Goal: Task Accomplishment & Management: Complete application form

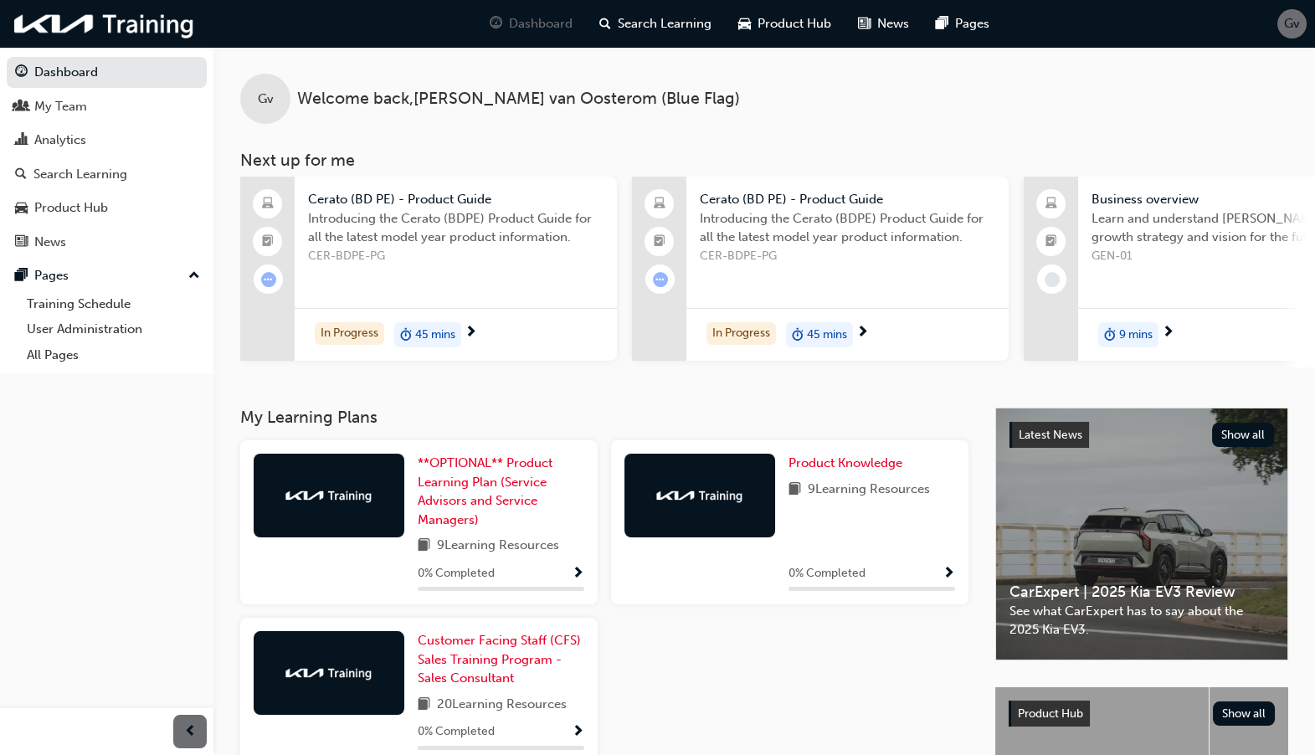
click at [1297, 31] on span "Gv" at bounding box center [1292, 23] width 16 height 19
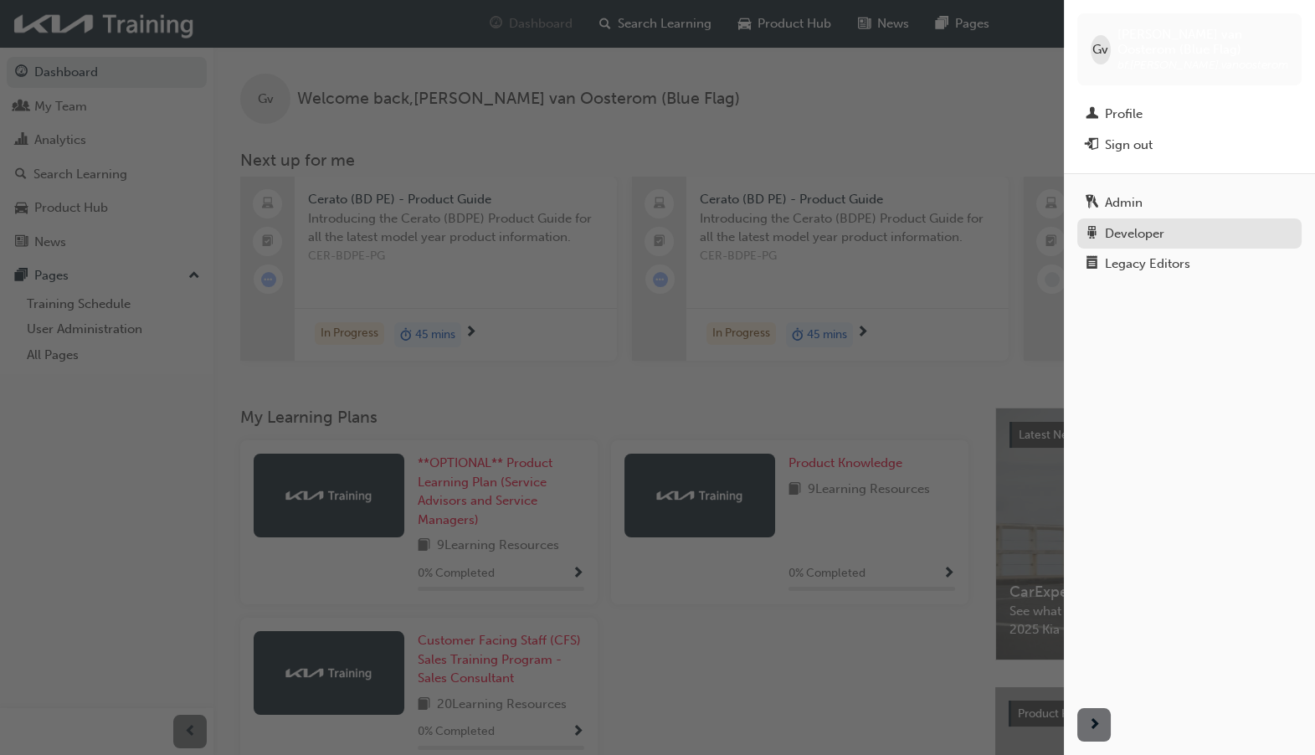
click at [1160, 239] on div "Developer" at bounding box center [1134, 233] width 59 height 19
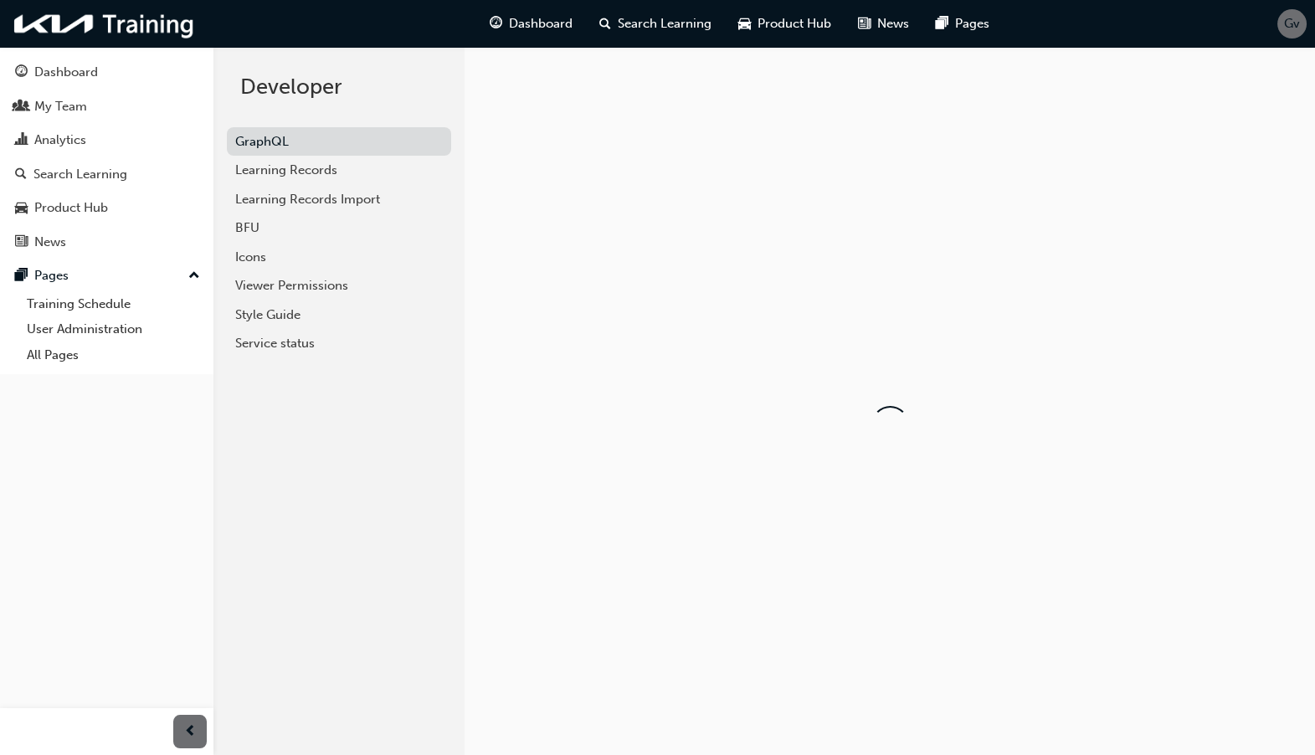
click at [1279, 28] on div "Gv" at bounding box center [1292, 23] width 29 height 29
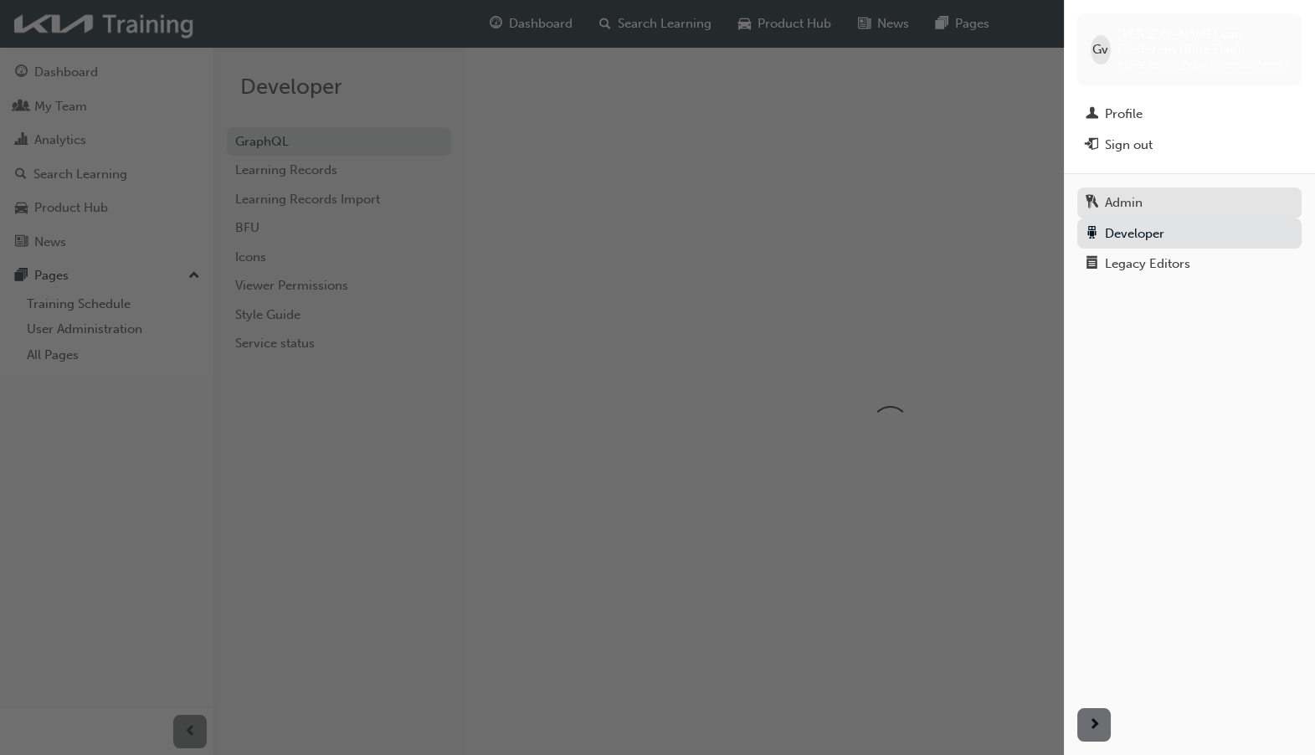
click at [1145, 198] on div "Admin" at bounding box center [1190, 203] width 208 height 21
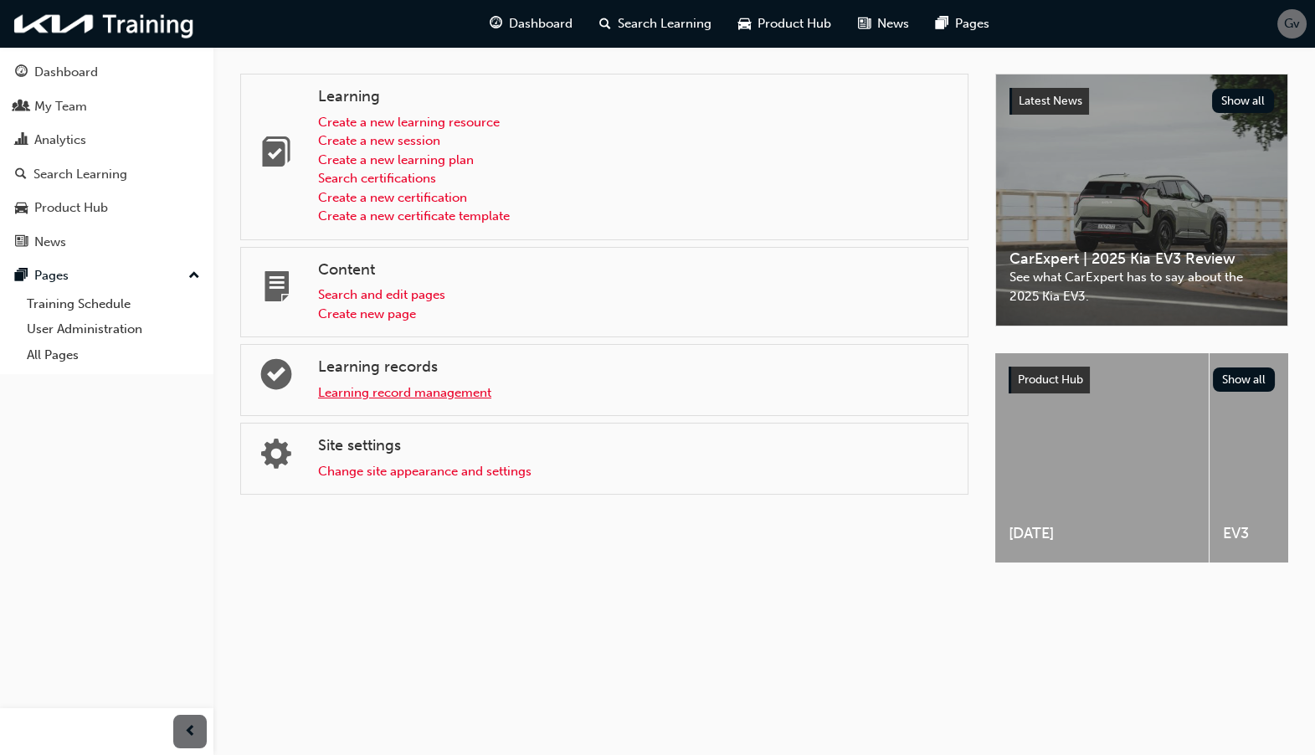
click at [476, 393] on link "Learning record management" at bounding box center [404, 392] width 173 height 15
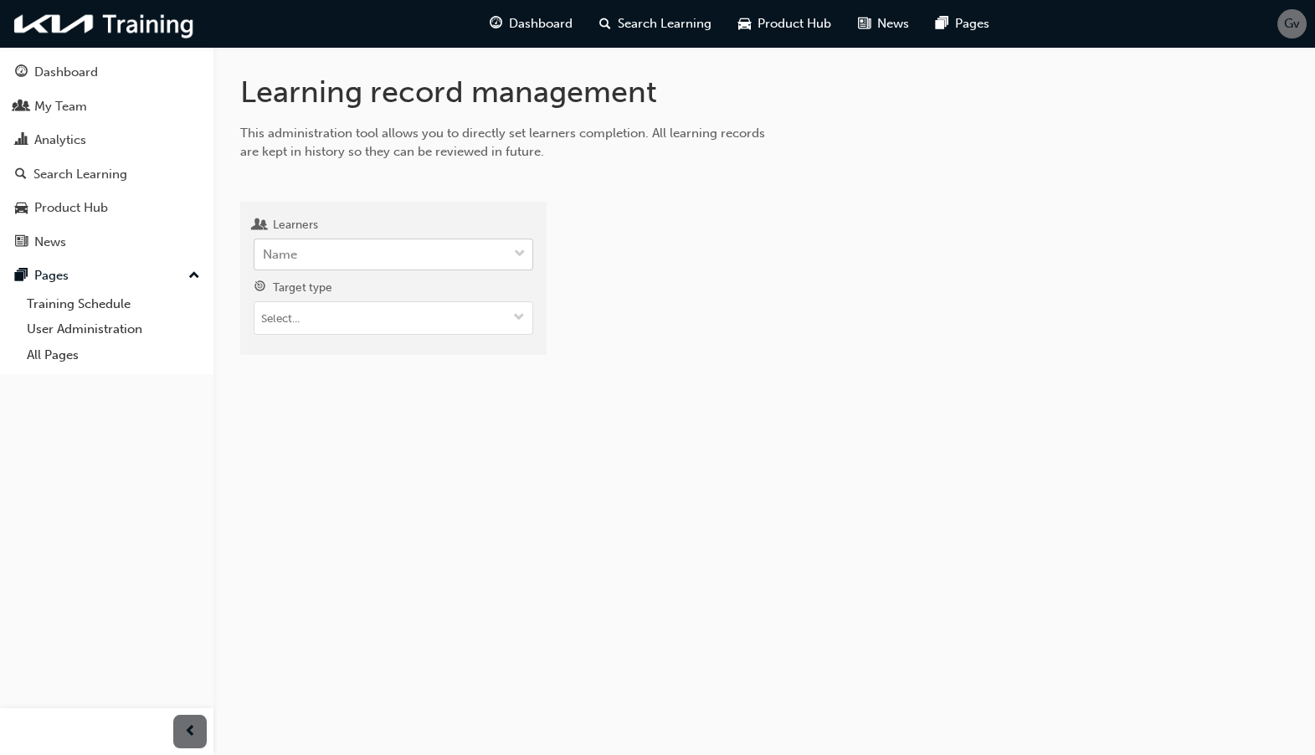
click at [388, 252] on div "Name" at bounding box center [381, 254] width 253 height 29
click at [265, 252] on input "Learners Name" at bounding box center [264, 254] width 2 height 14
type input "[PERSON_NAME]"
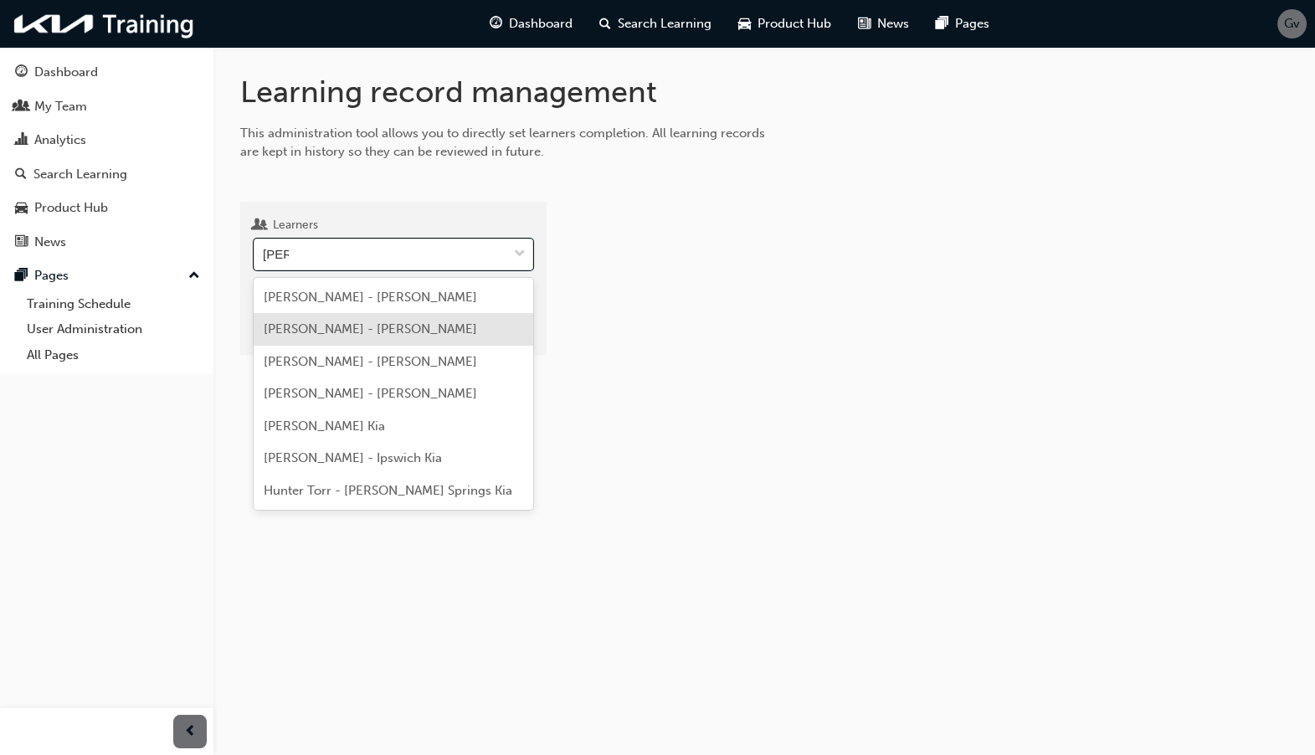
click at [360, 326] on span "[PERSON_NAME] - [PERSON_NAME]" at bounding box center [371, 329] width 214 height 15
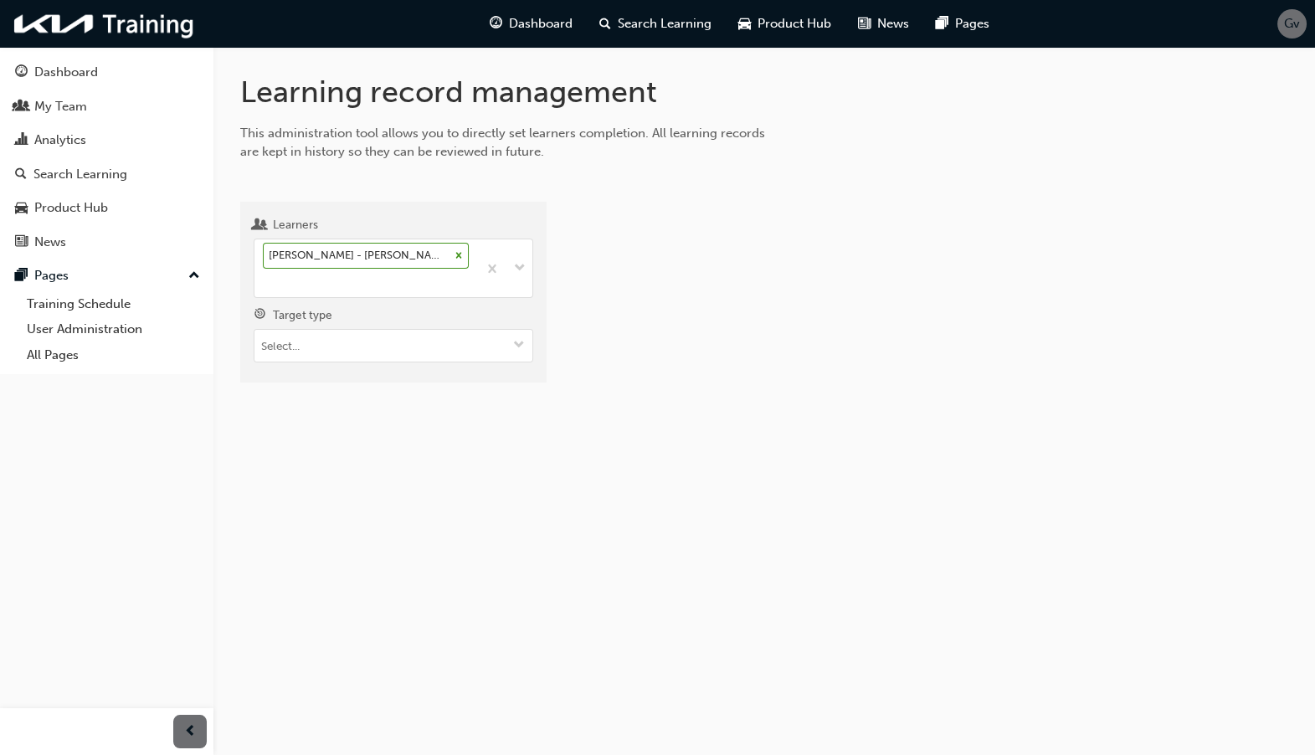
click at [360, 330] on input "Target type" at bounding box center [394, 346] width 278 height 32
click at [473, 363] on li "Learning resource - eLearning module" at bounding box center [394, 379] width 280 height 32
click at [430, 425] on input "Learning resource" at bounding box center [394, 441] width 278 height 32
type input "est"
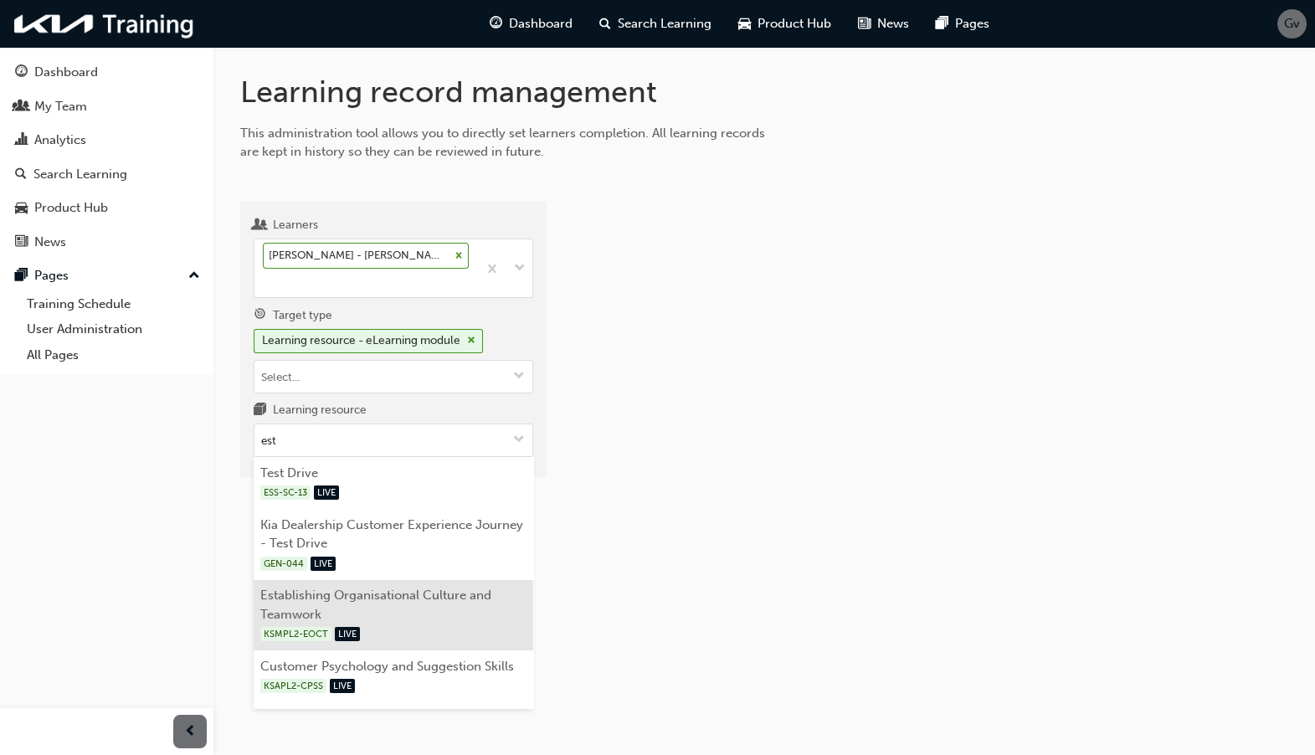
click at [438, 580] on li "Establishing Organisational Culture and Teamwork KSMPL2-EOCT LIVE" at bounding box center [394, 615] width 280 height 71
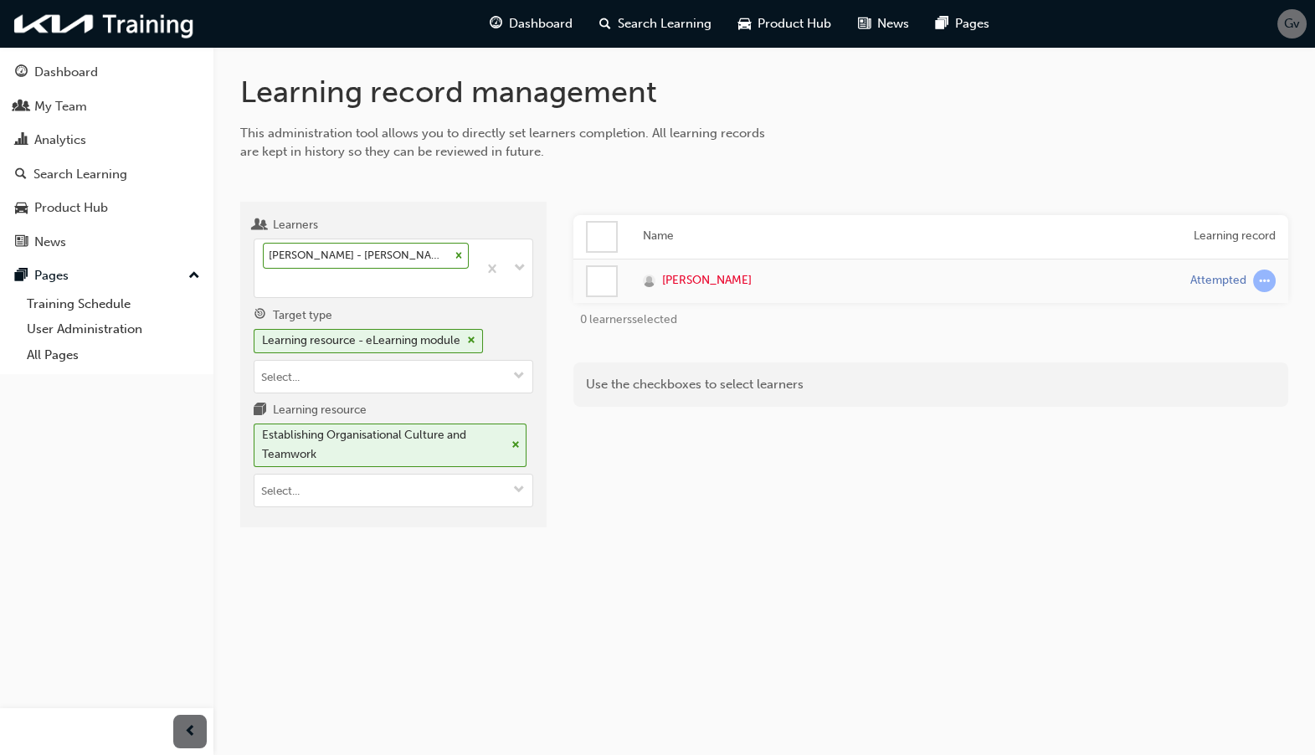
click at [602, 288] on div at bounding box center [602, 281] width 28 height 28
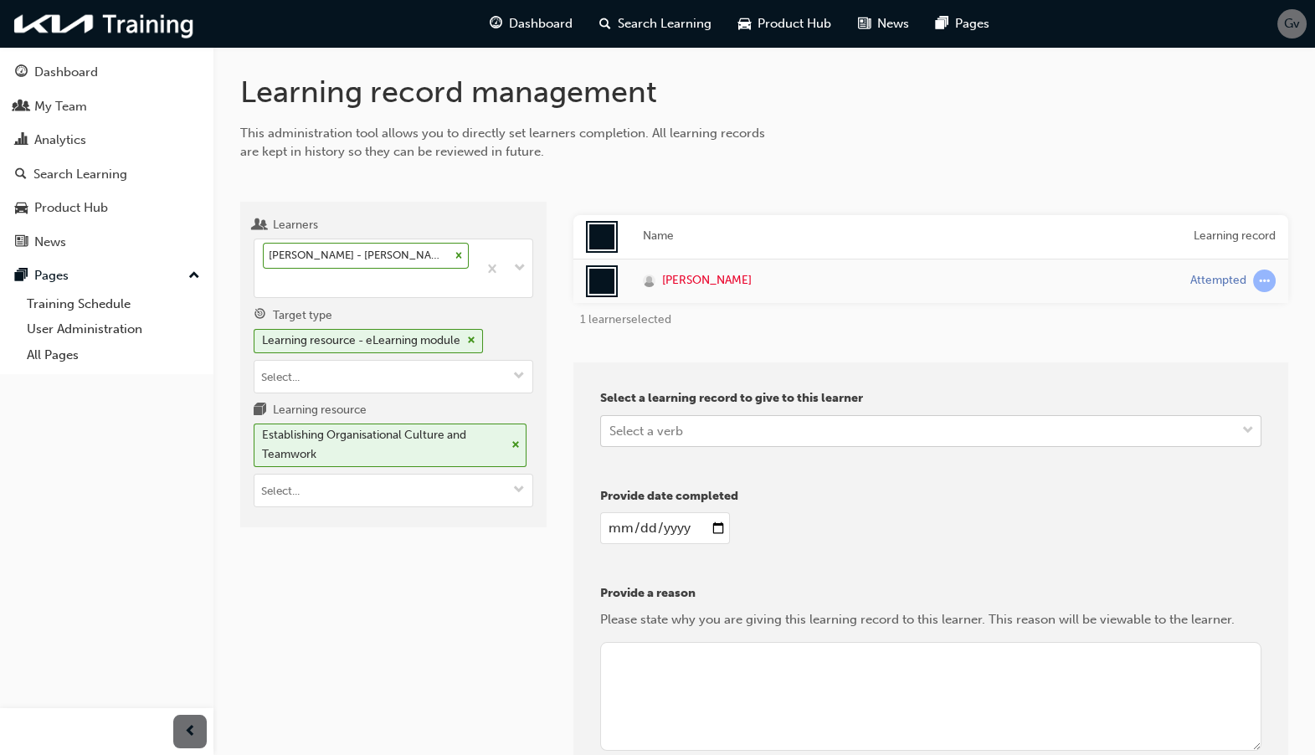
click at [643, 423] on div "Select a verb" at bounding box center [647, 430] width 74 height 19
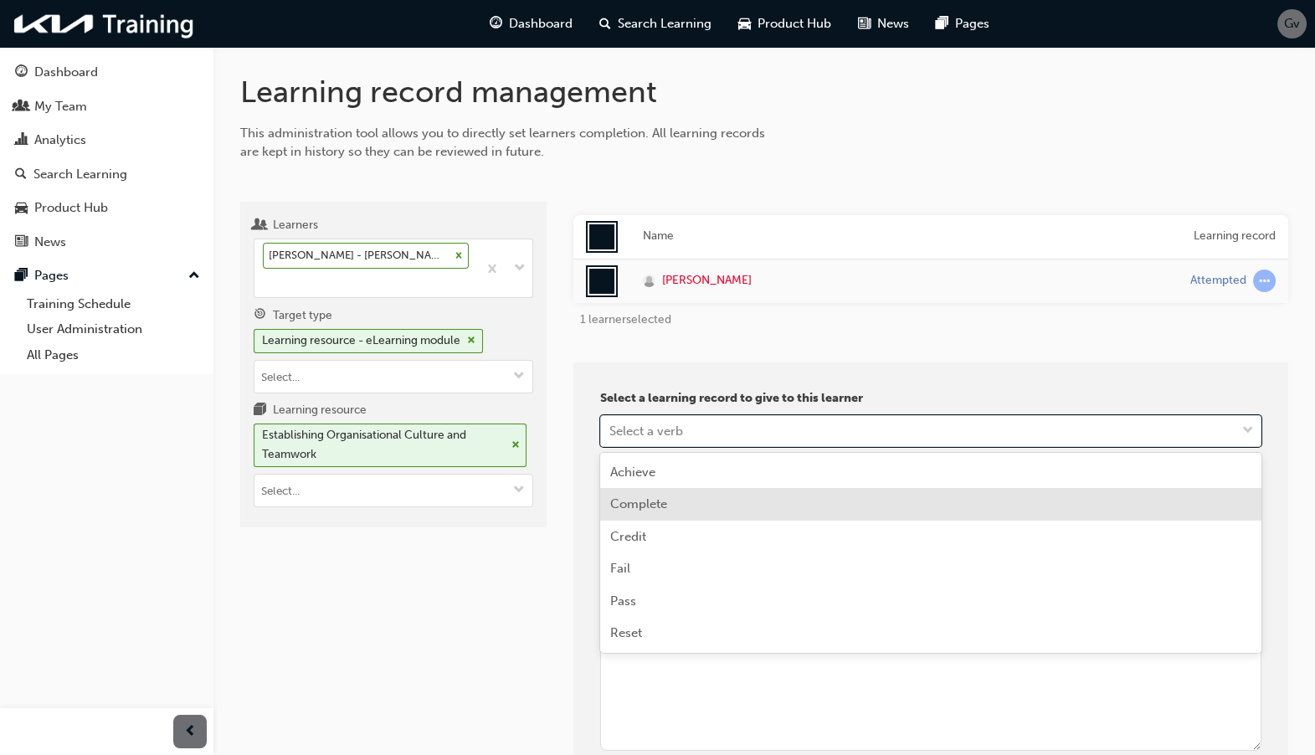
click at [664, 501] on span "Complete" at bounding box center [638, 504] width 57 height 15
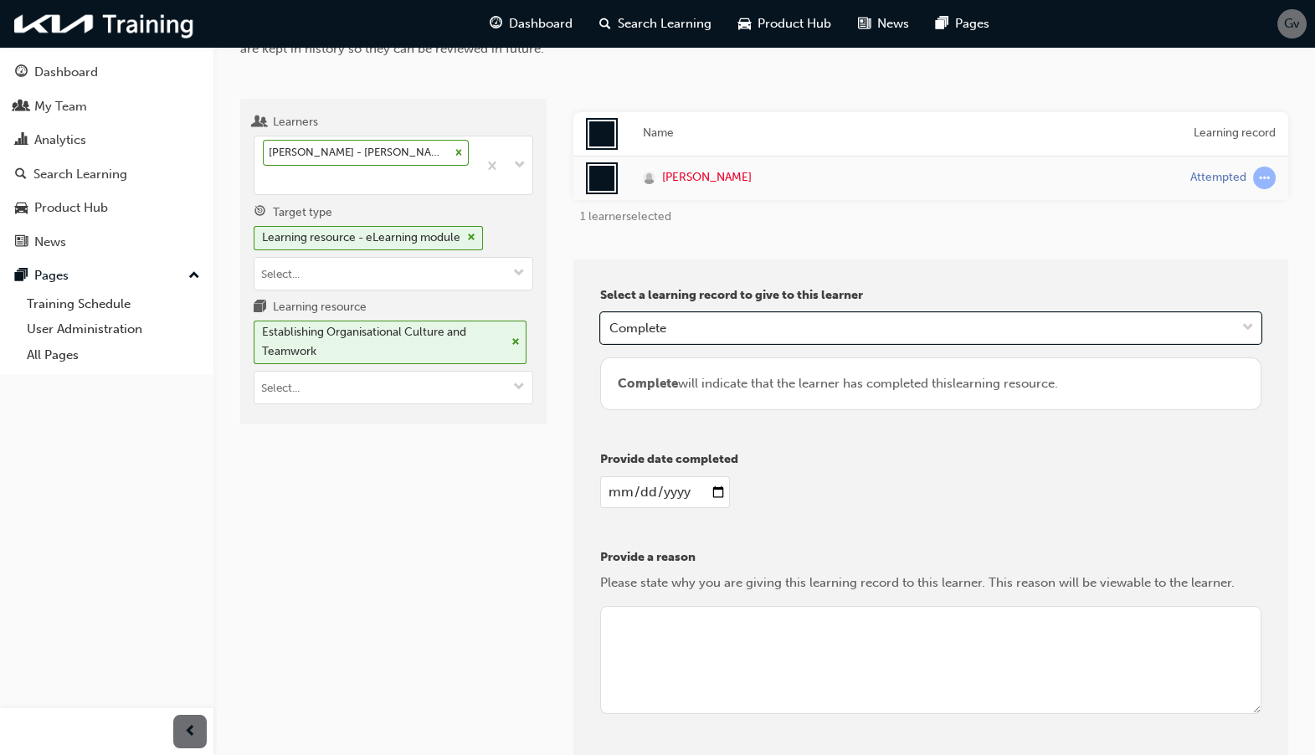
scroll to position [121, 0]
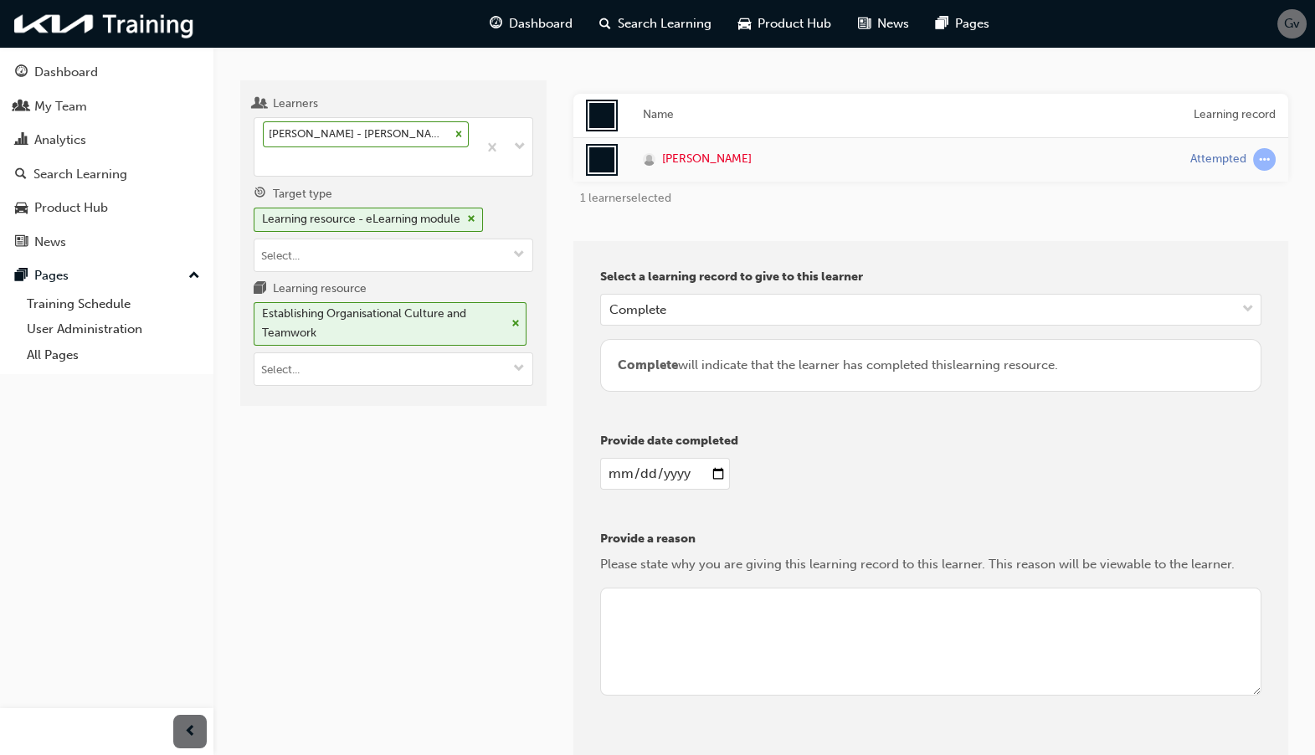
click at [712, 471] on input "date" at bounding box center [665, 474] width 130 height 32
type input "[DATE]"
drag, startPoint x: 702, startPoint y: 483, endPoint x: 715, endPoint y: 633, distance: 150.5
click at [715, 633] on textarea at bounding box center [930, 642] width 661 height 109
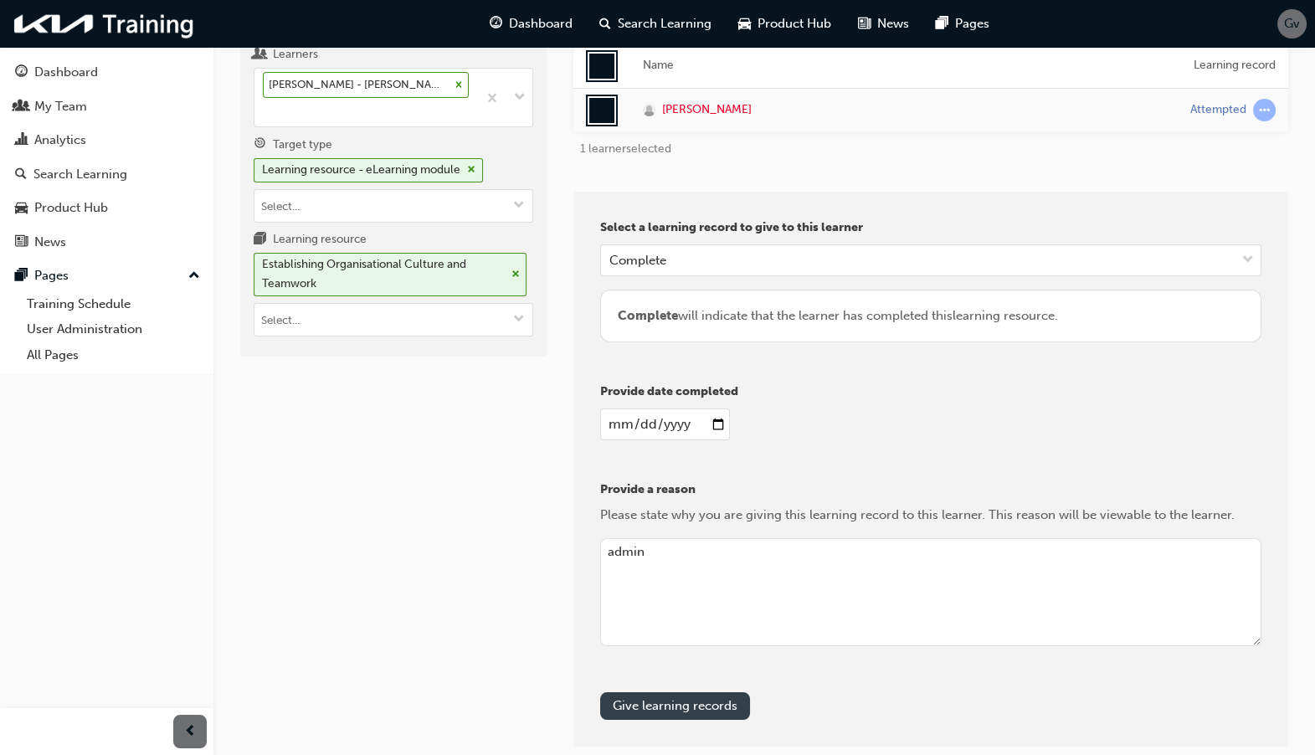
type textarea "admin"
click at [688, 699] on button "Give learning records" at bounding box center [675, 706] width 150 height 28
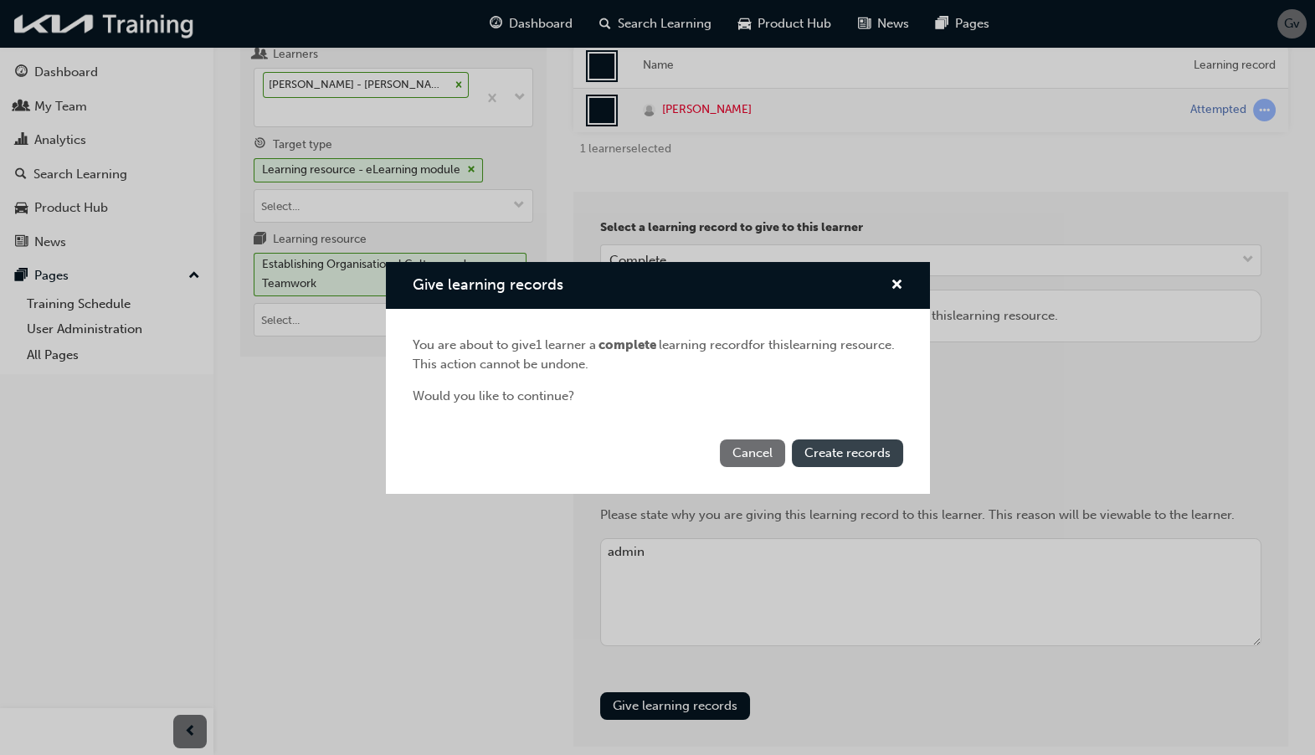
click at [842, 465] on button "Create records" at bounding box center [847, 454] width 111 height 28
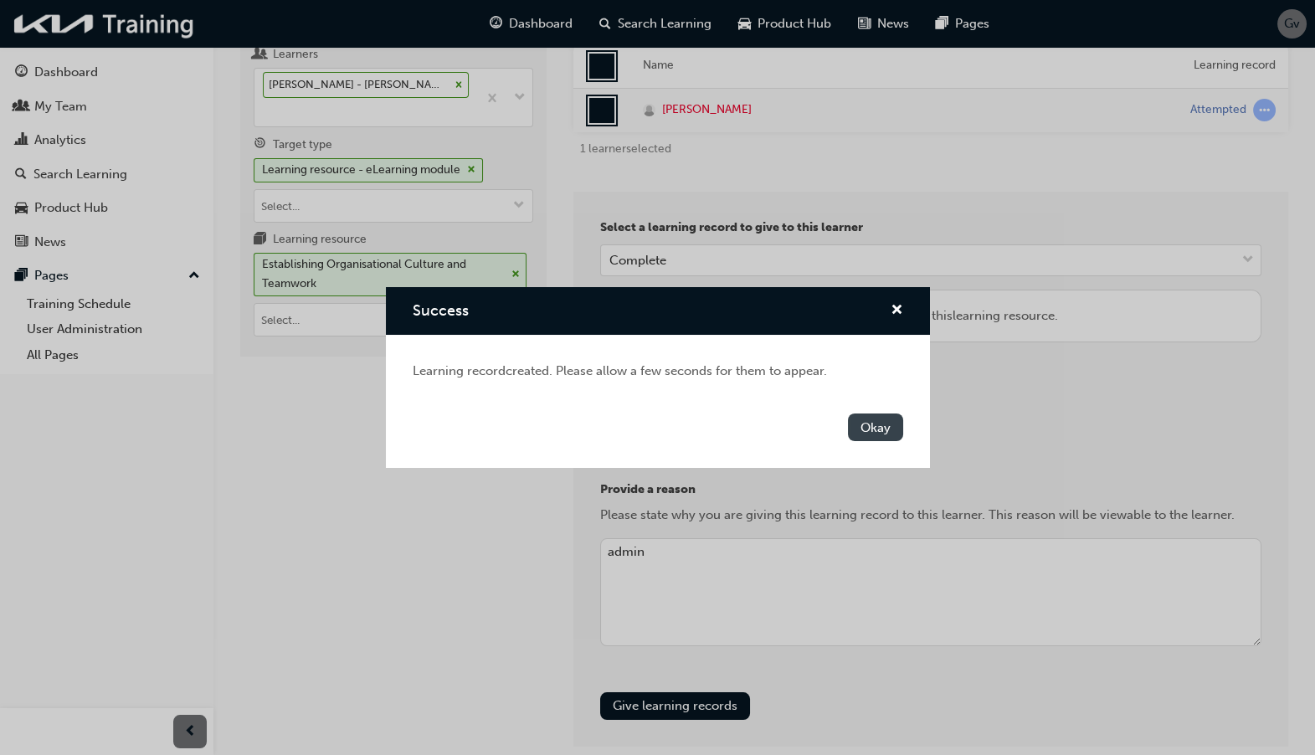
click at [871, 431] on button "Okay" at bounding box center [875, 428] width 55 height 28
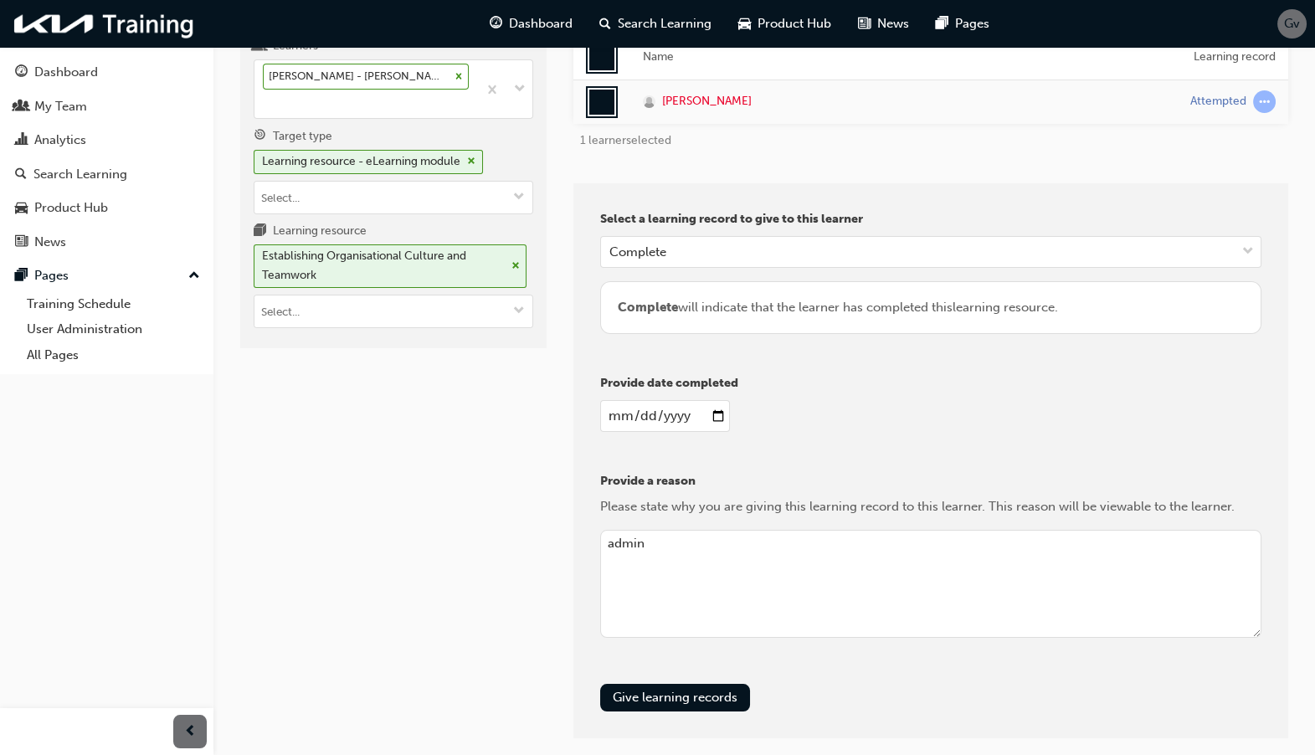
scroll to position [202, 0]
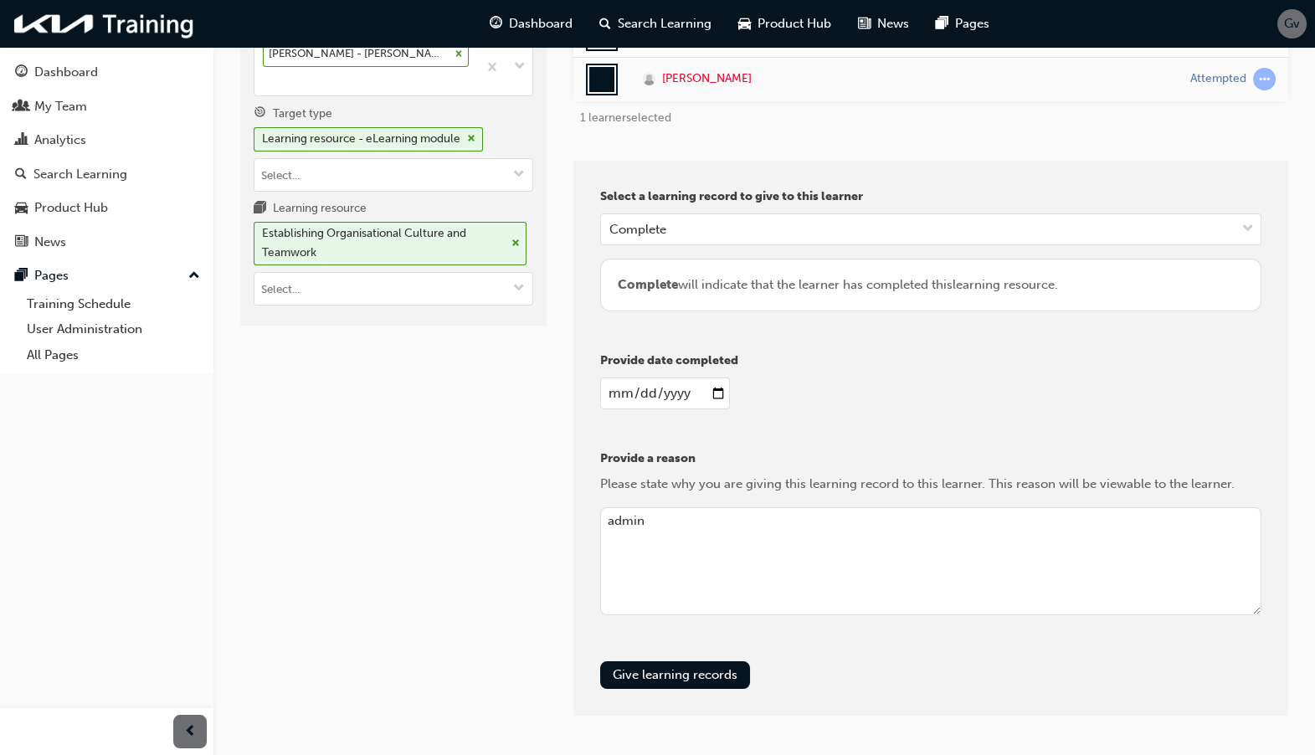
click at [721, 392] on input "[DATE]" at bounding box center [665, 394] width 130 height 32
type input "[DATE]"
click at [682, 670] on button "Give learning records" at bounding box center [675, 675] width 150 height 28
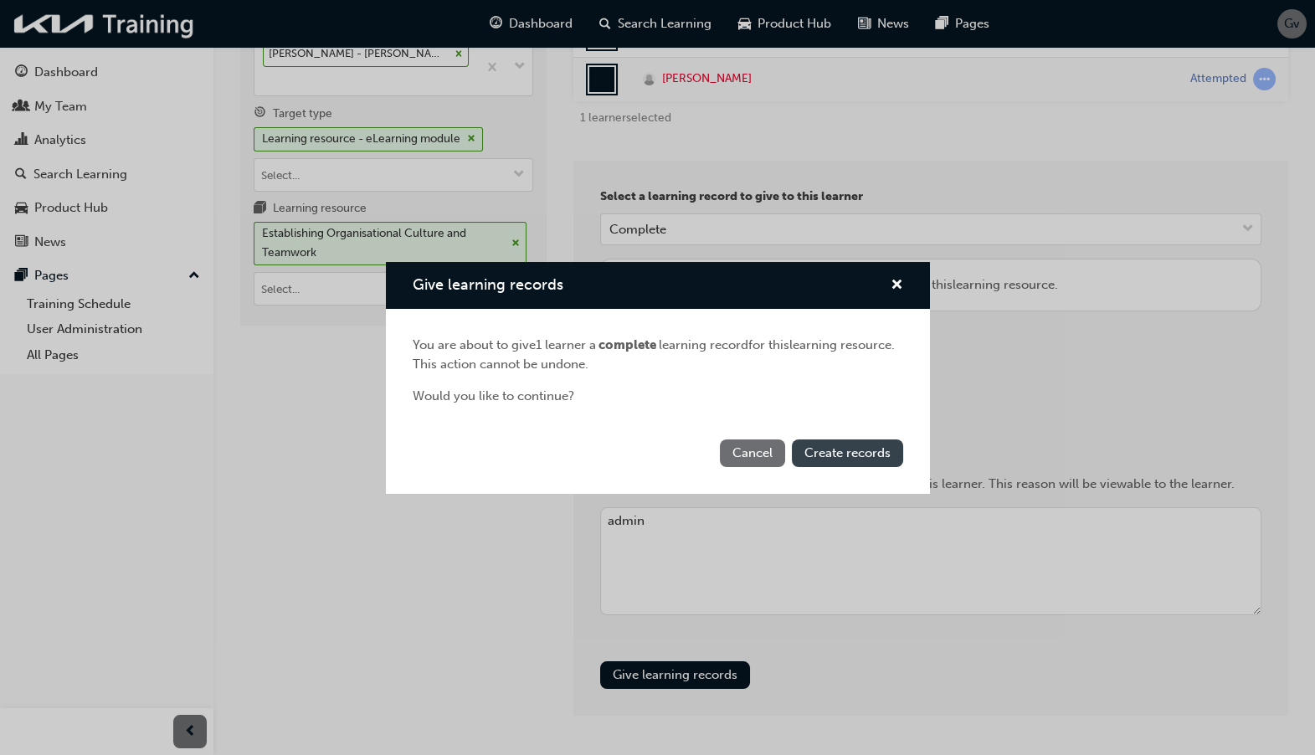
click at [838, 446] on span "Create records" at bounding box center [848, 452] width 86 height 15
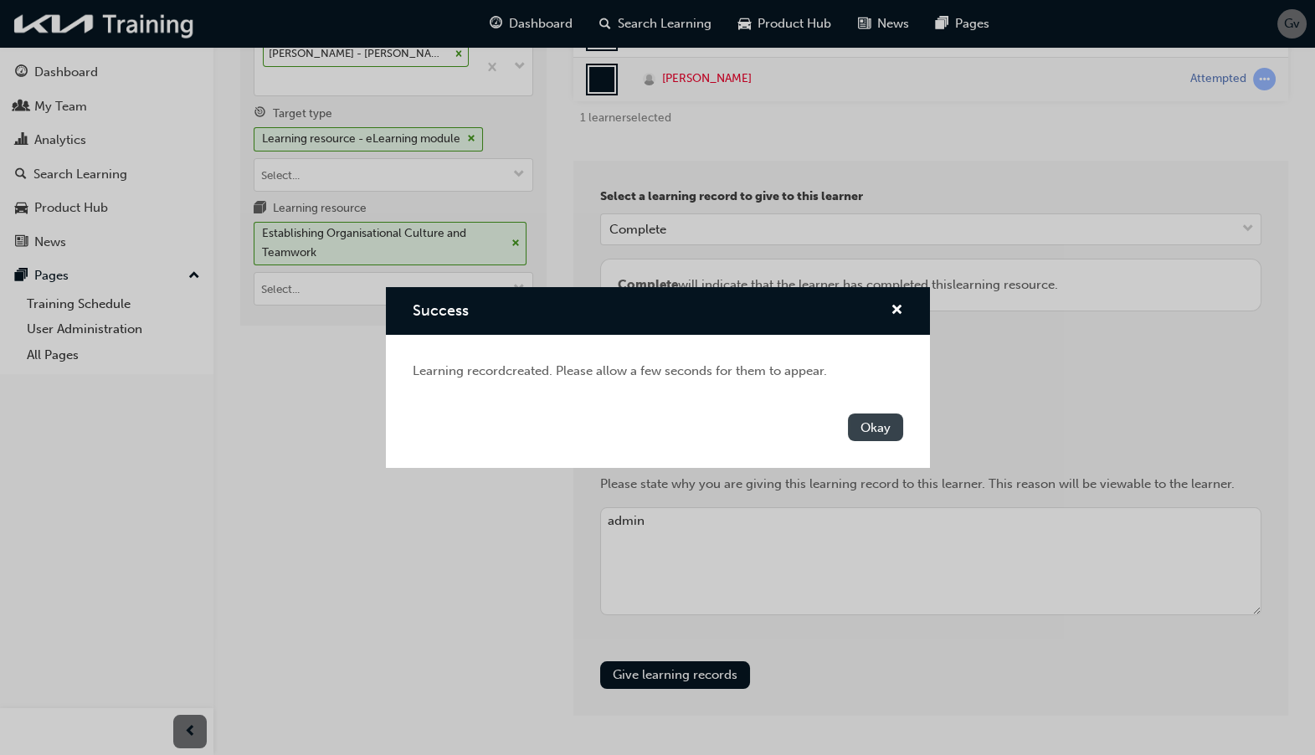
click at [872, 422] on button "Okay" at bounding box center [875, 428] width 55 height 28
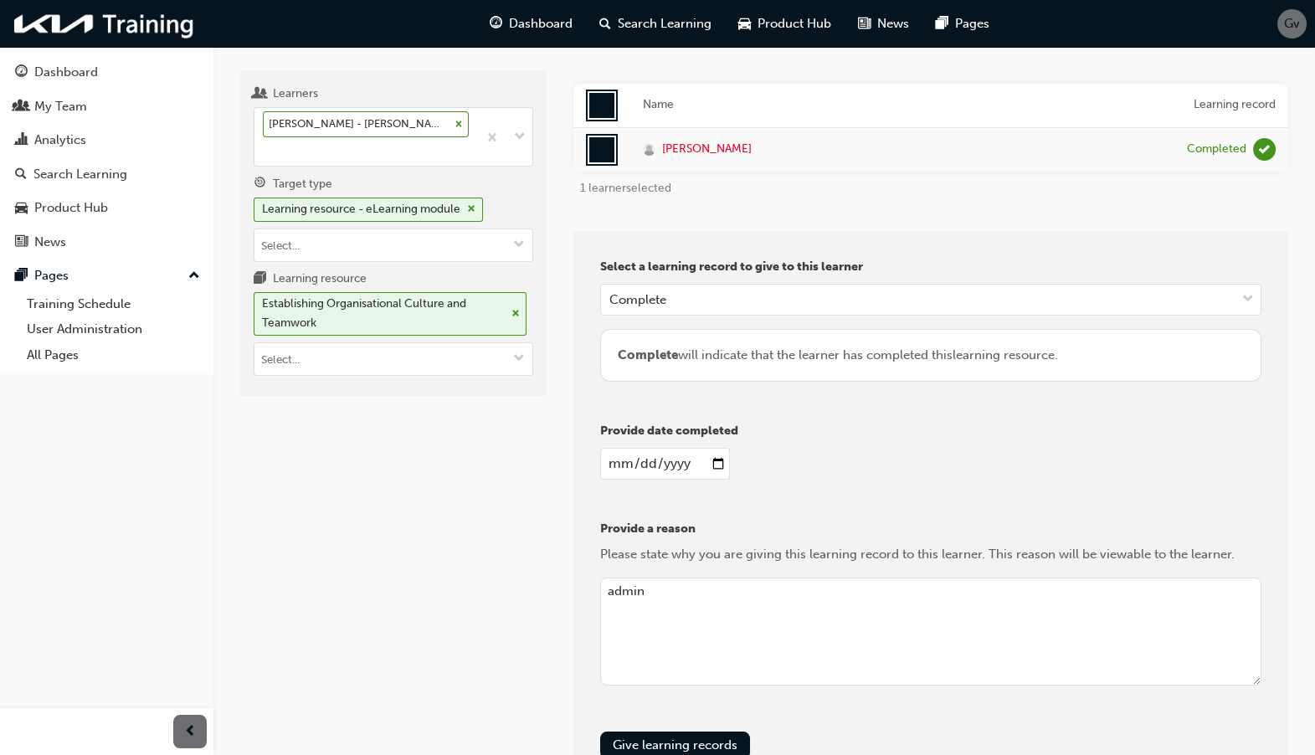
scroll to position [0, 0]
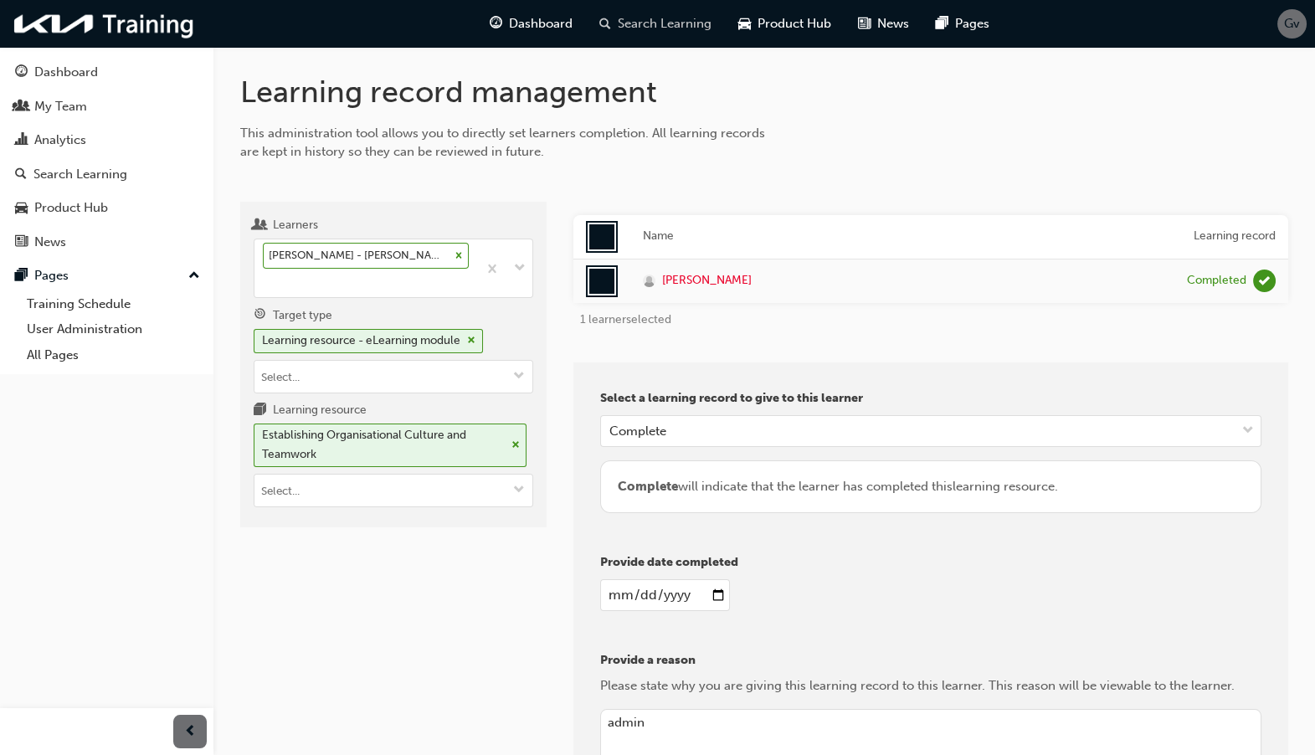
click at [674, 24] on span "Search Learning" at bounding box center [665, 23] width 94 height 19
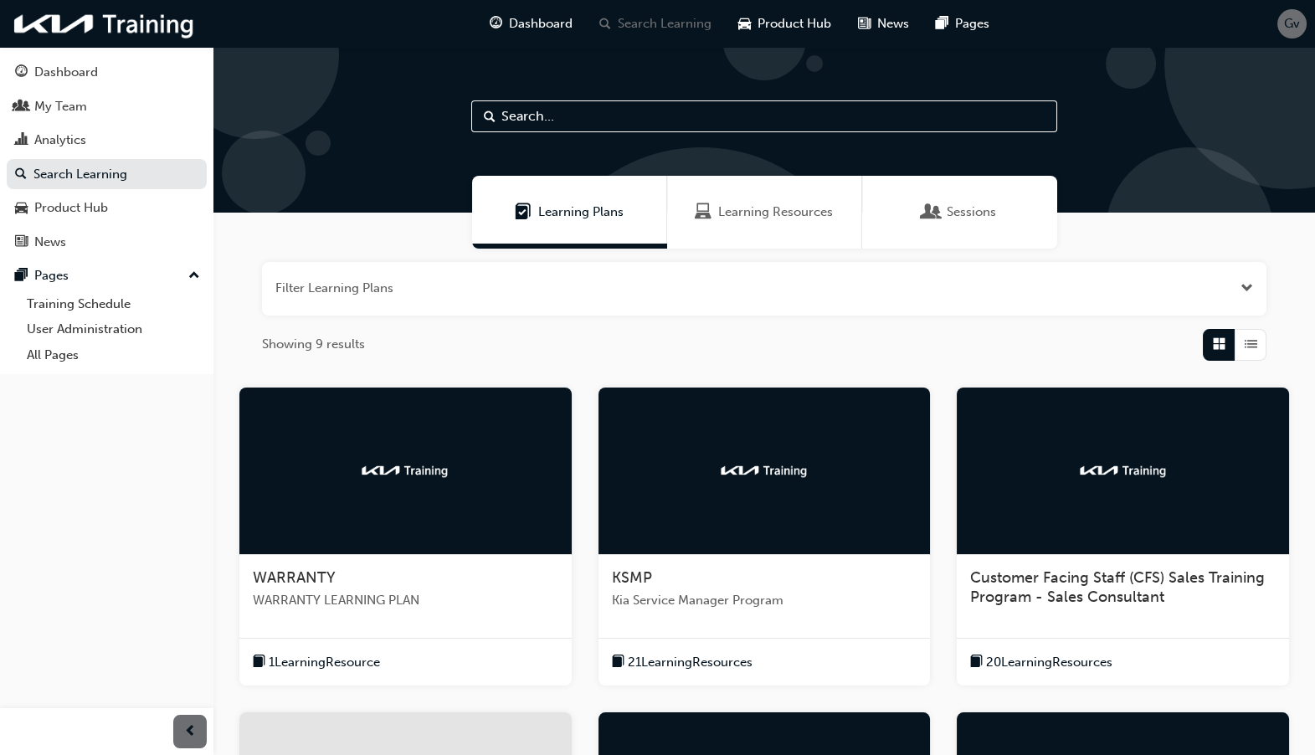
click at [1289, 23] on span "Gv" at bounding box center [1292, 23] width 16 height 19
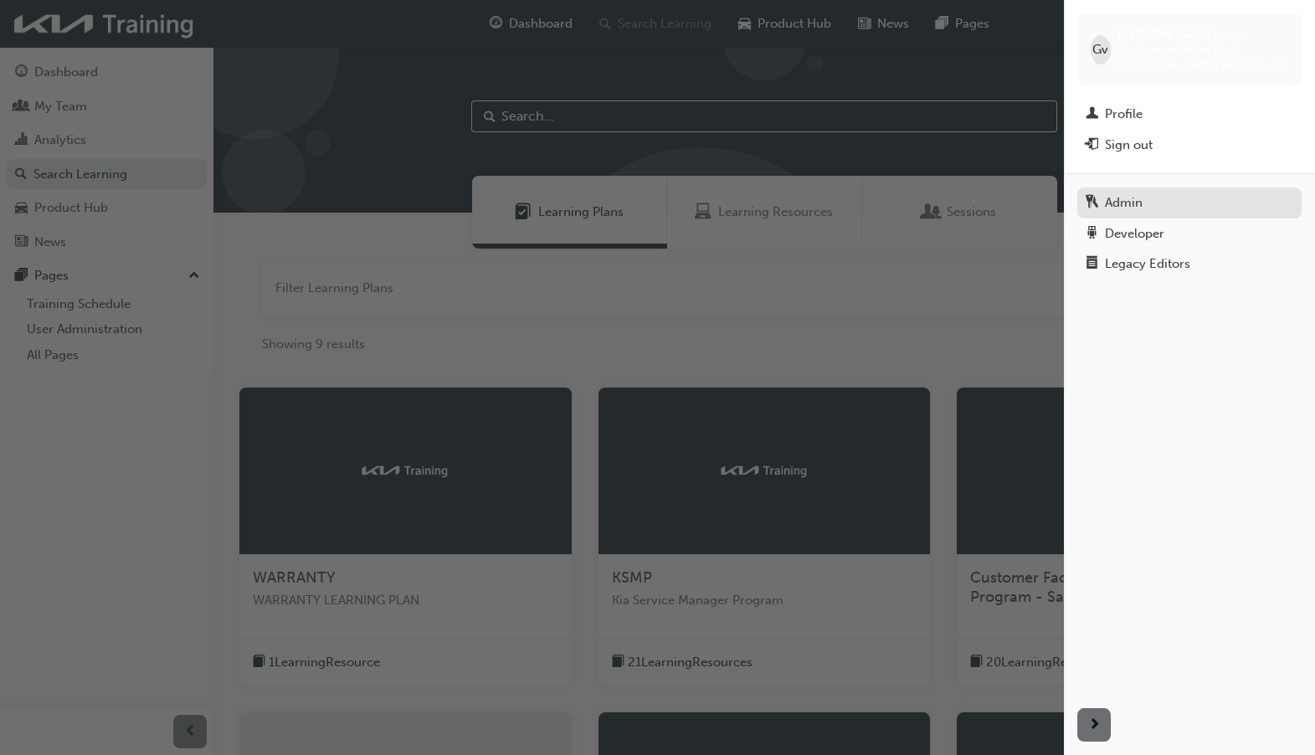
click at [1158, 197] on div "Admin" at bounding box center [1190, 203] width 208 height 21
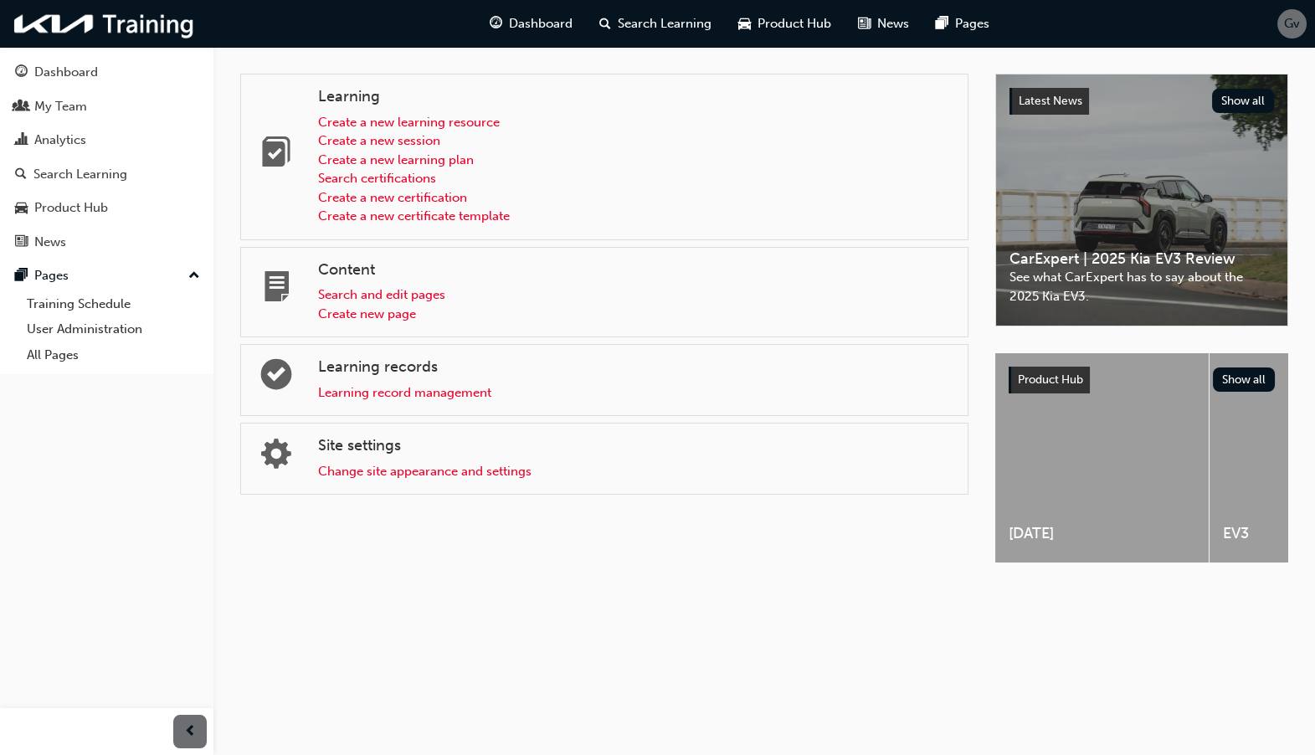
click at [467, 399] on div "Learning record management" at bounding box center [636, 392] width 636 height 19
click at [474, 394] on link "Learning record management" at bounding box center [404, 392] width 173 height 15
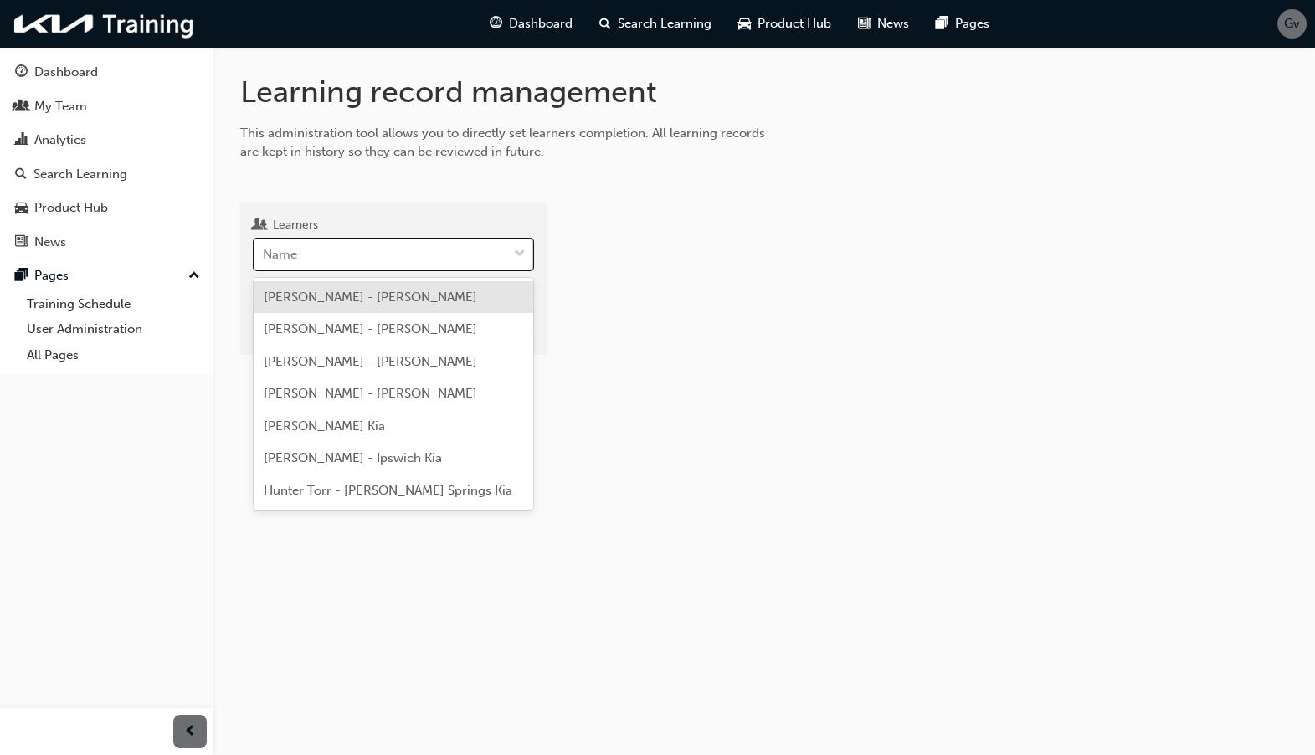
click at [427, 258] on div "Name" at bounding box center [381, 254] width 253 height 29
click at [265, 258] on input "Learners option [PERSON_NAME] - [PERSON_NAME] focused, 1 of 7. 7 results availa…" at bounding box center [264, 254] width 2 height 14
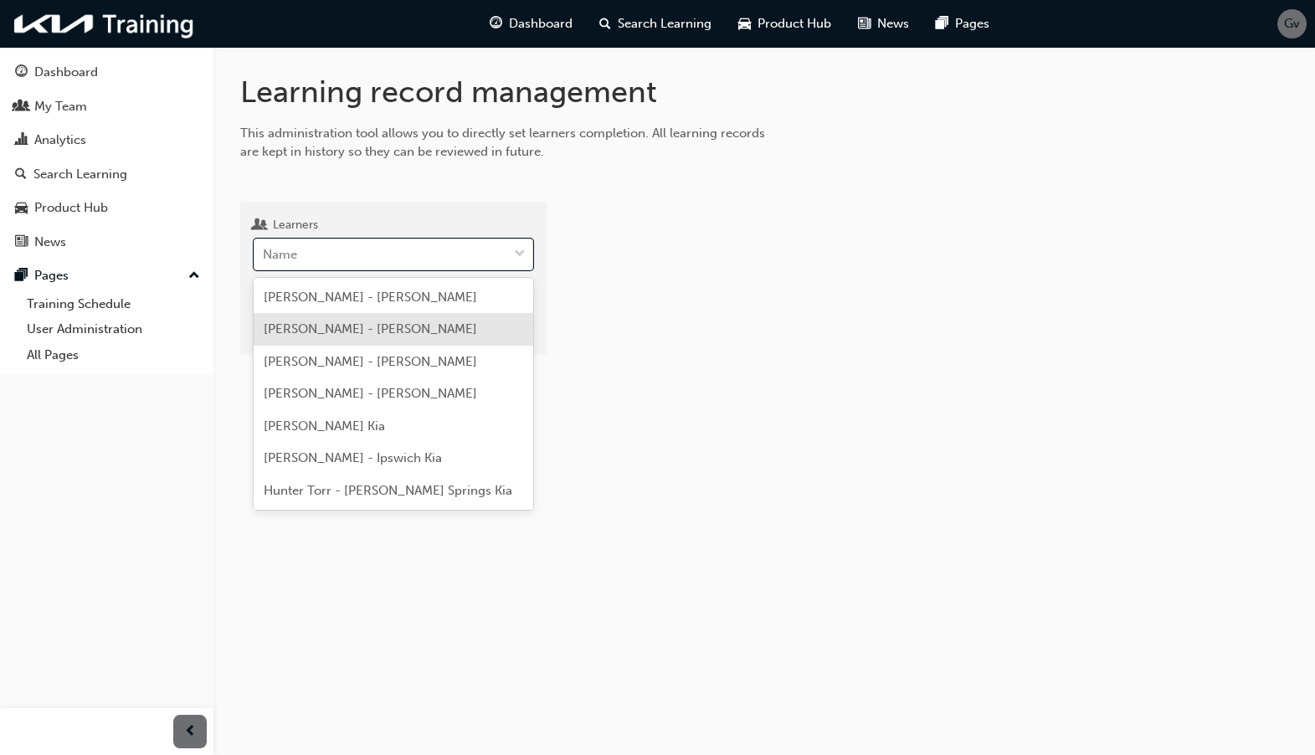
click at [401, 315] on div "[PERSON_NAME] - [PERSON_NAME]" at bounding box center [394, 329] width 280 height 33
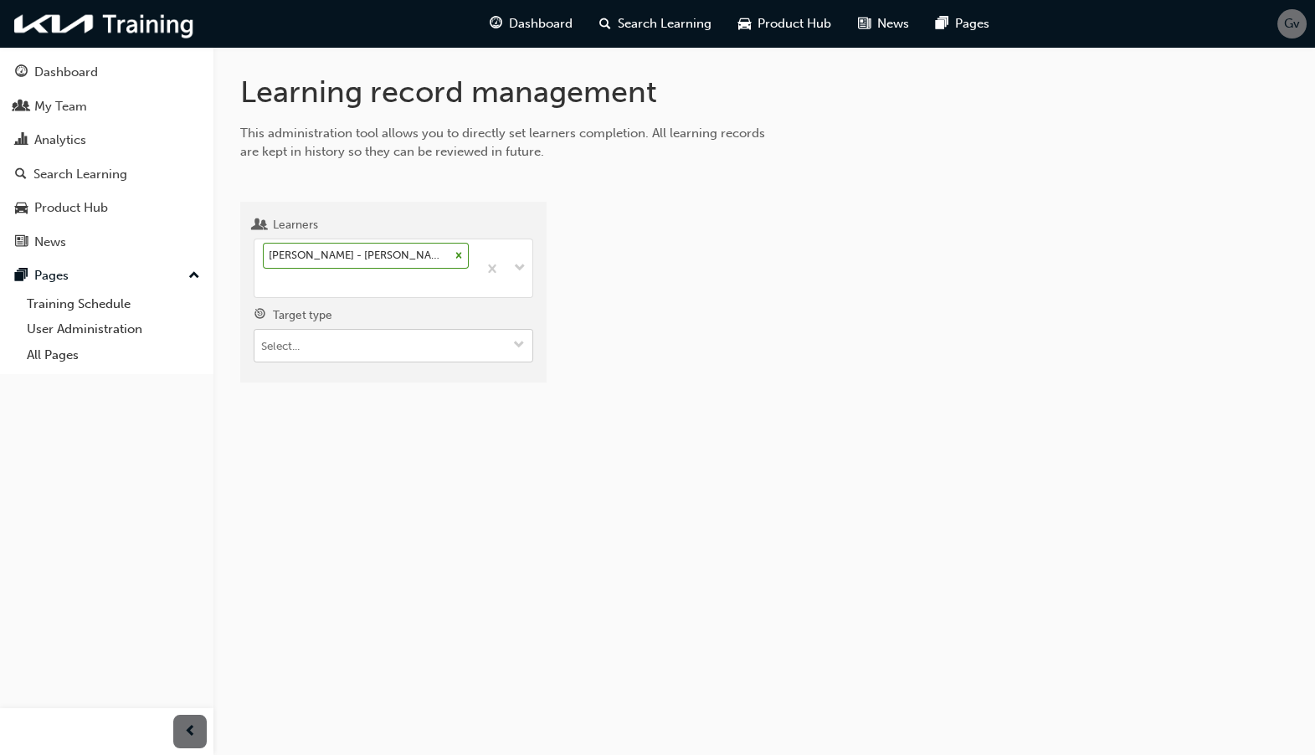
click at [404, 330] on input "Target type" at bounding box center [394, 346] width 278 height 32
click at [416, 363] on li "Learning resource - eLearning module" at bounding box center [394, 379] width 280 height 32
click at [402, 425] on input "Learning resource" at bounding box center [394, 441] width 278 height 32
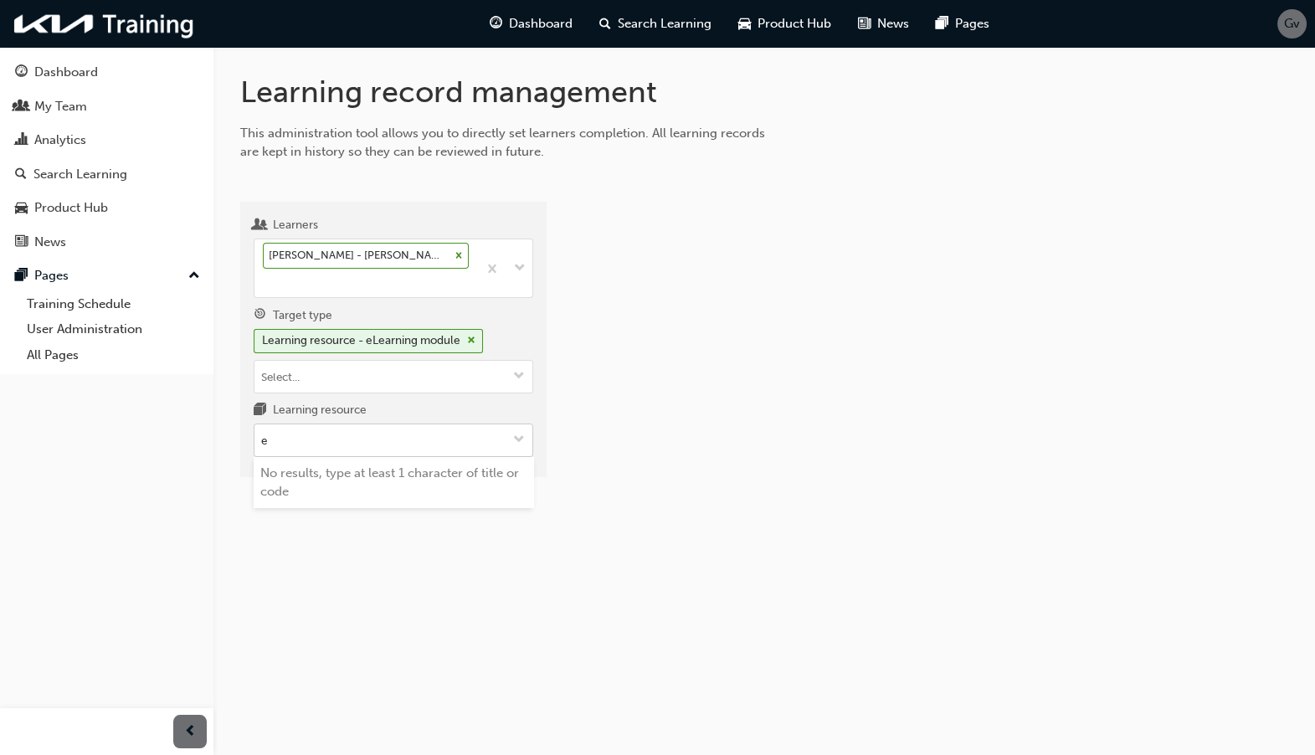
type input "es"
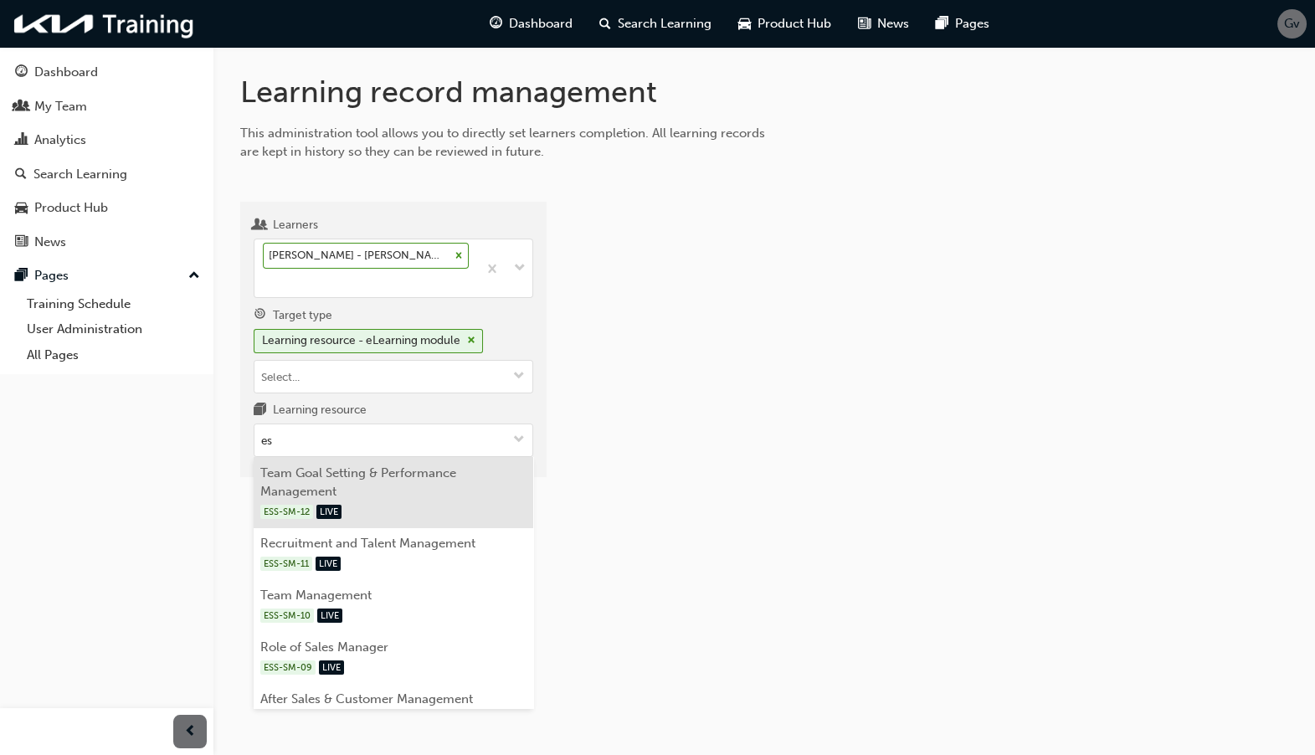
click at [437, 457] on li "Team Goal Setting & Performance Management ESS-SM-12 LIVE" at bounding box center [394, 492] width 280 height 71
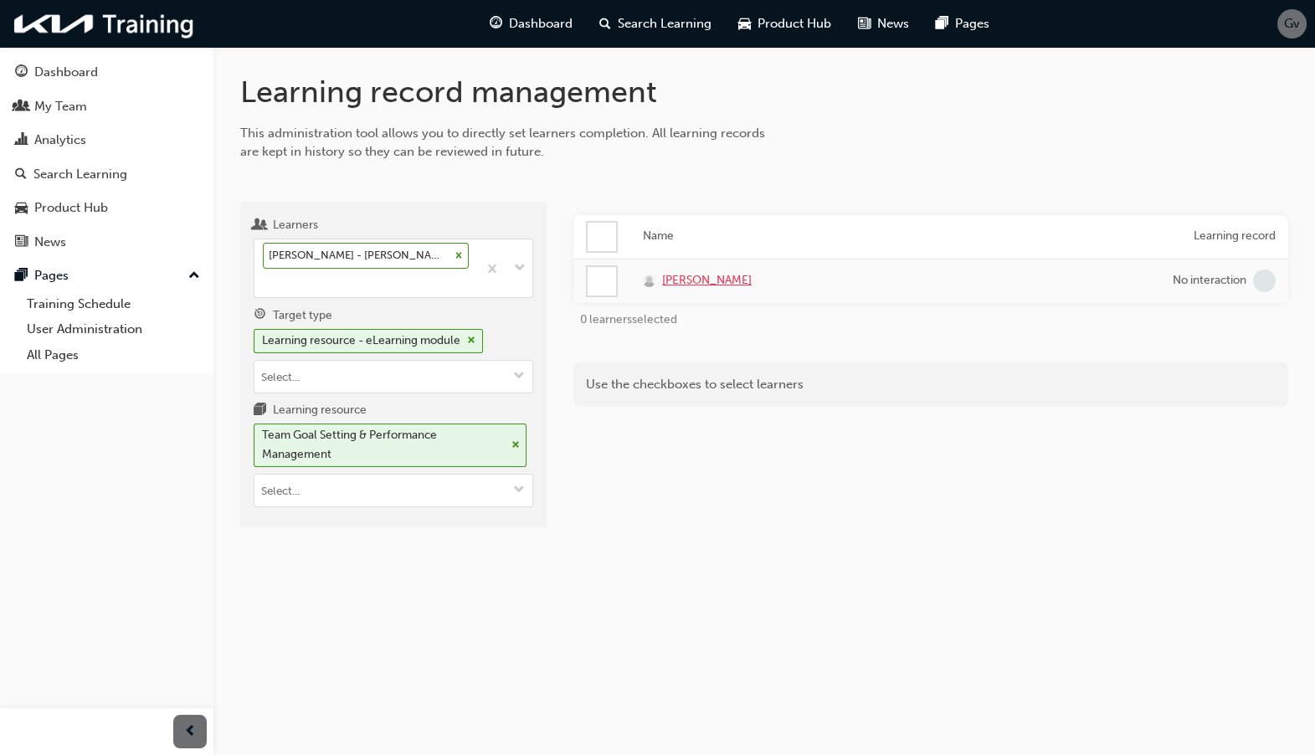
click at [712, 277] on span "[PERSON_NAME]" at bounding box center [707, 280] width 90 height 19
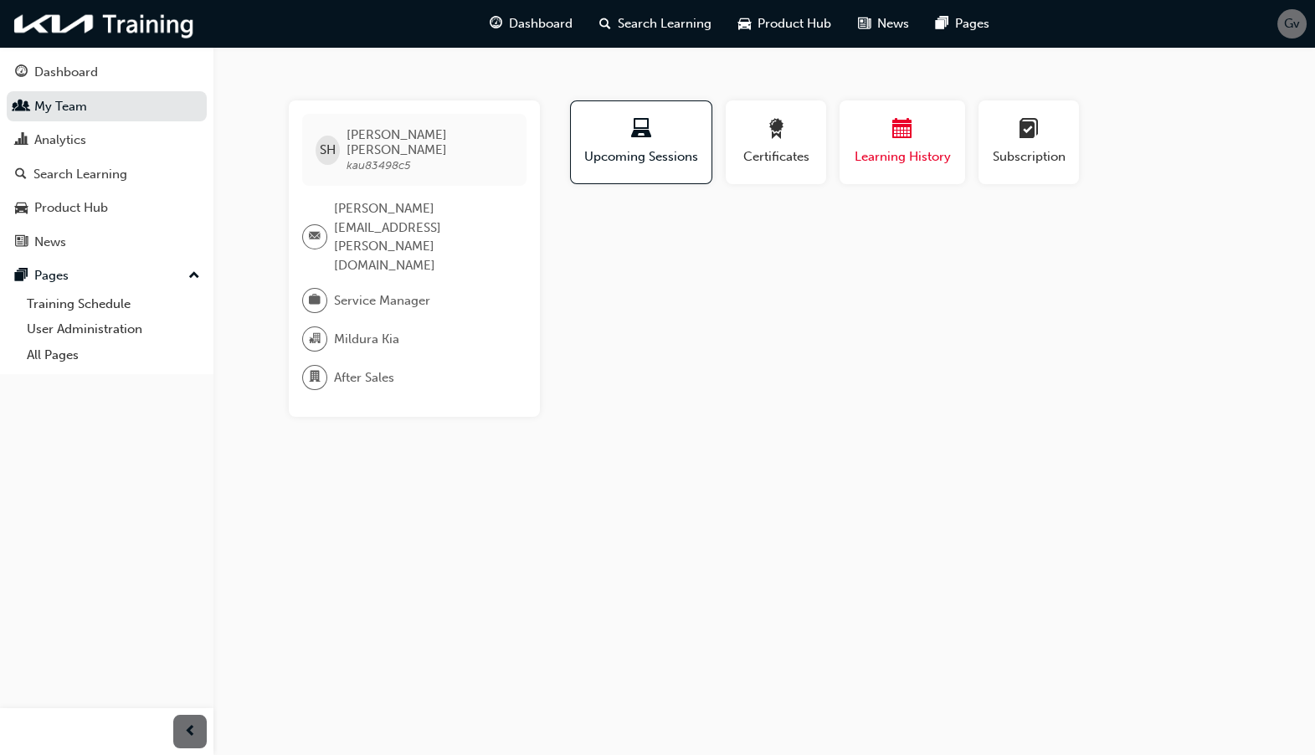
click at [903, 140] on span "calendar-icon" at bounding box center [903, 130] width 20 height 23
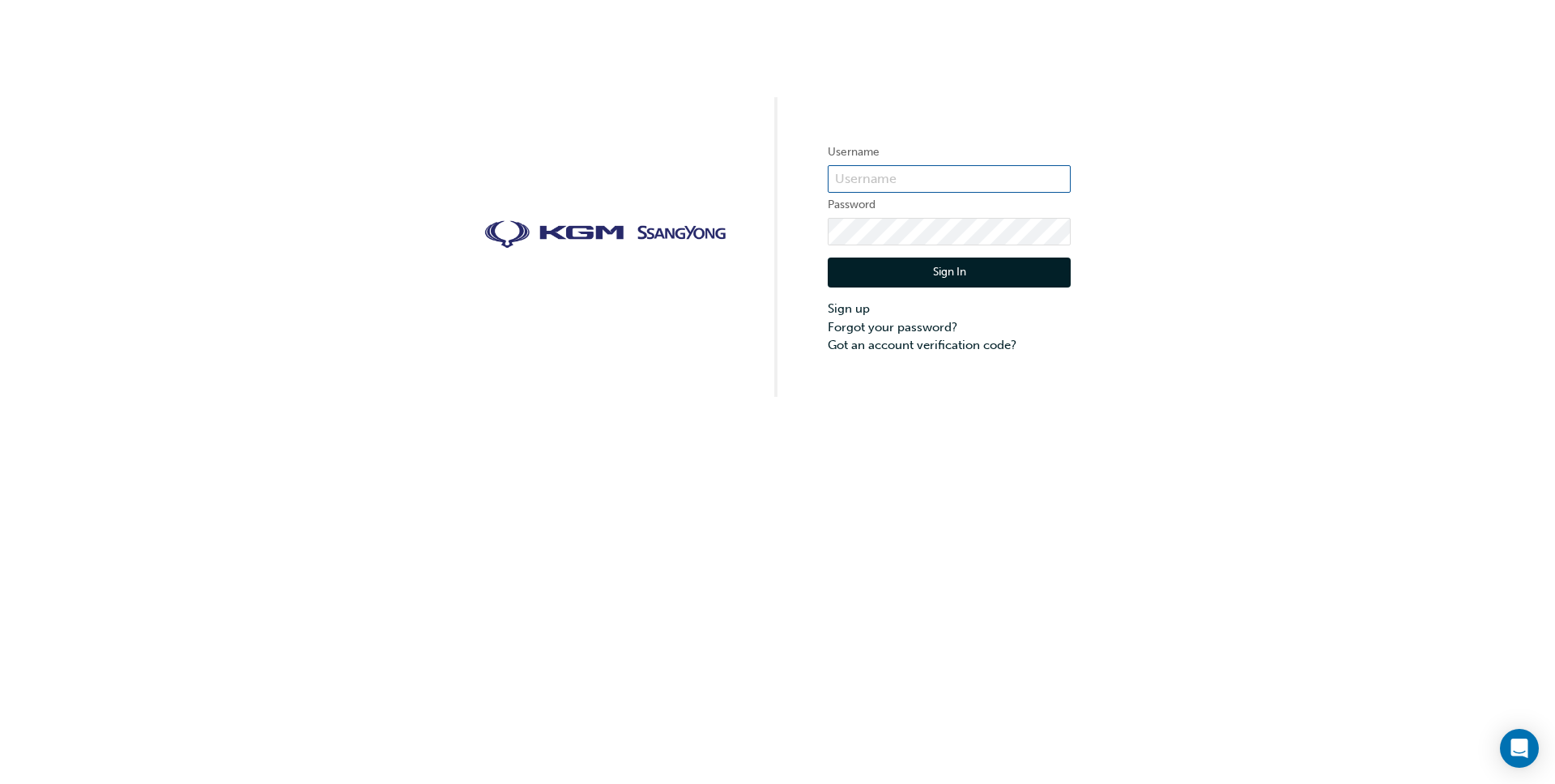
type input "Bf.glenn.vanoosterom"
click button "Sign In" at bounding box center [949, 273] width 243 height 31
